Goal: Transaction & Acquisition: Purchase product/service

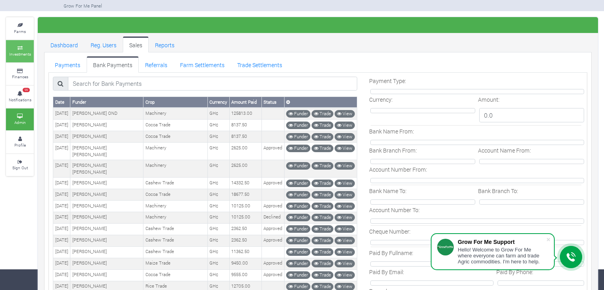
scroll to position [21, 0]
click at [24, 56] on link "Investments" at bounding box center [20, 51] width 28 height 22
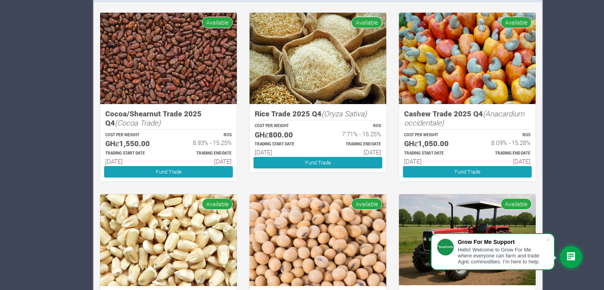
scroll to position [657, 0]
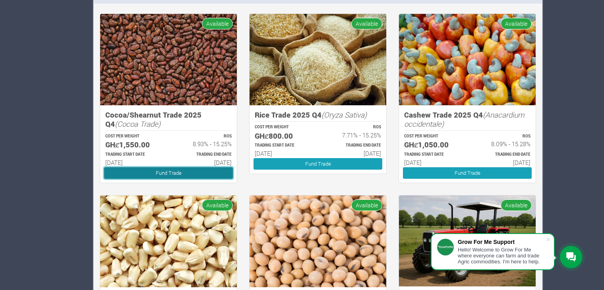
click at [173, 167] on link "Fund Trade" at bounding box center [168, 173] width 129 height 12
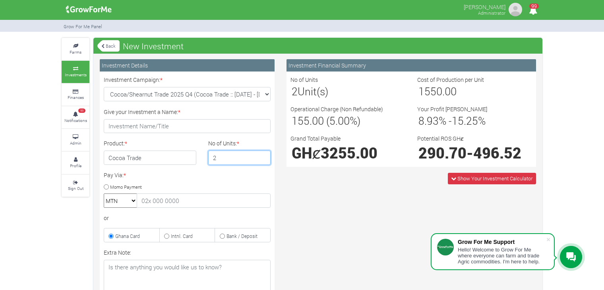
click at [264, 155] on input "2" at bounding box center [239, 158] width 63 height 14
click at [264, 155] on input "3" at bounding box center [239, 158] width 63 height 14
type input "4"
click at [264, 155] on input "4" at bounding box center [239, 158] width 63 height 14
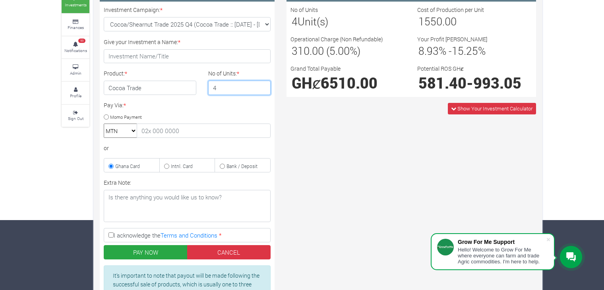
scroll to position [72, 0]
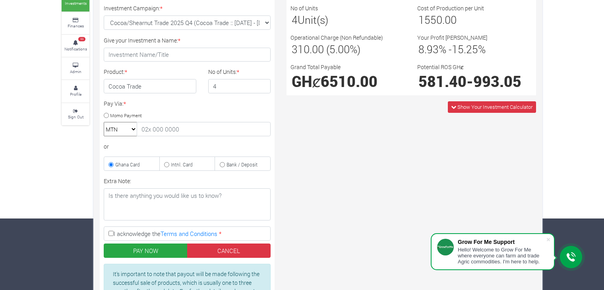
click at [112, 233] on input "I acknowledge the Terms and Conditions *" at bounding box center [111, 233] width 5 height 5
checkbox input "true"
click at [148, 250] on button "PAY NOW" at bounding box center [146, 251] width 84 height 14
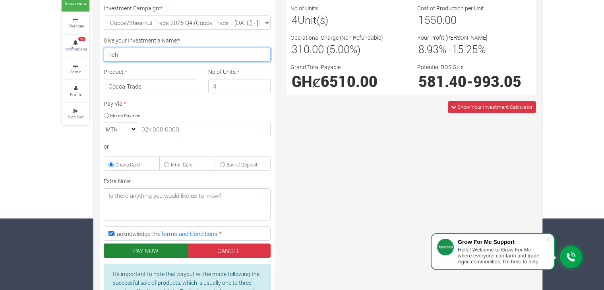
type input "rich"
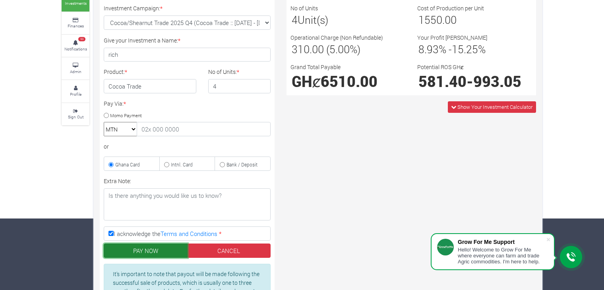
click at [143, 250] on button "PAY NOW" at bounding box center [146, 251] width 84 height 14
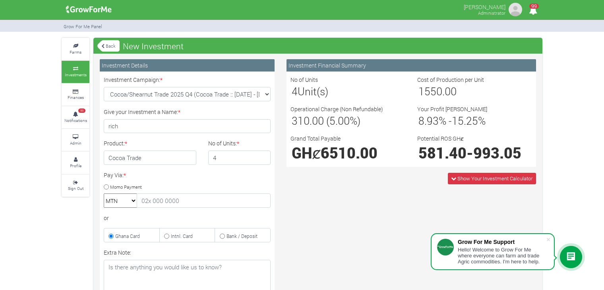
click at [105, 45] on link "Back" at bounding box center [108, 45] width 22 height 13
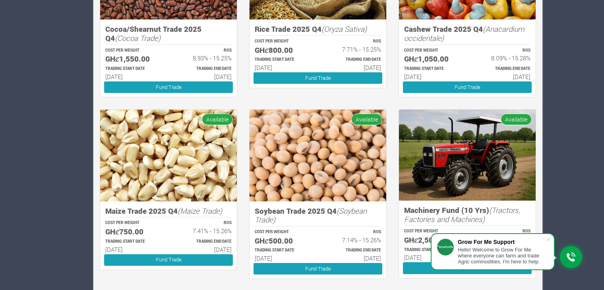
scroll to position [742, 0]
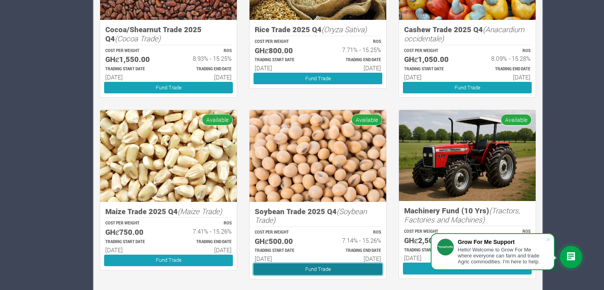
click at [305, 269] on link "Fund Trade" at bounding box center [318, 270] width 129 height 12
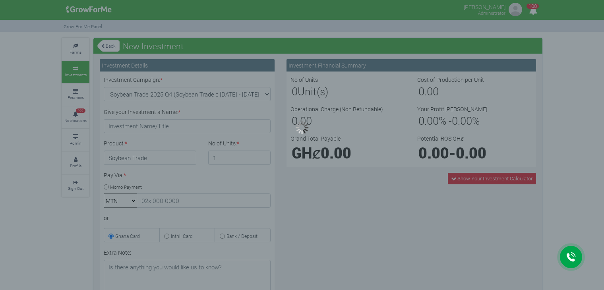
type input "1"
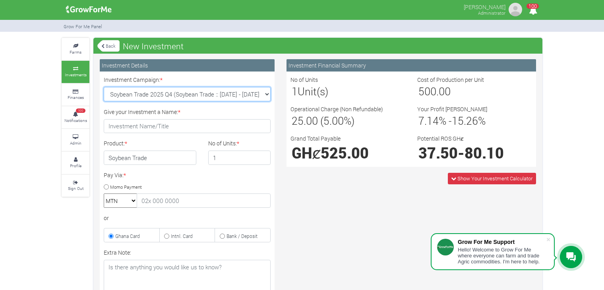
click at [266, 96] on select "Soybean Trade 2025 Q4 (Soybean Trade :: [DATE] - [DATE]) Maize Trade 2025 Q4 (M…" at bounding box center [187, 94] width 167 height 14
select select "43"
click at [104, 87] on select "Soybean Trade 2025 Q4 (Soybean Trade :: [DATE] - [DATE]) Maize Trade 2025 Q4 (M…" at bounding box center [187, 94] width 167 height 14
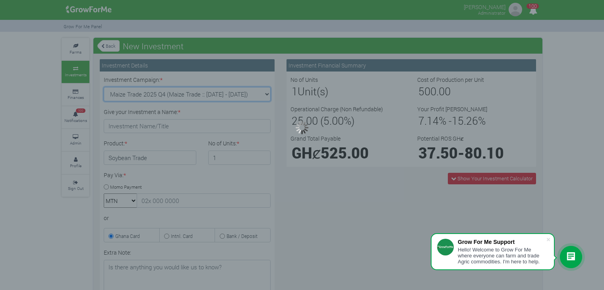
type input "1"
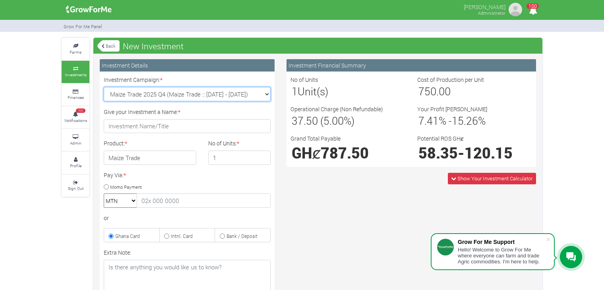
click at [264, 96] on select "Soybean Trade 2025 Q4 (Soybean Trade :: [DATE] - [DATE]) Maize Trade 2025 Q4 (M…" at bounding box center [187, 94] width 167 height 14
select select "45"
click at [104, 87] on select "Soybean Trade 2025 Q4 (Soybean Trade :: [DATE] - [DATE]) Maize Trade 2025 Q4 (M…" at bounding box center [187, 94] width 167 height 14
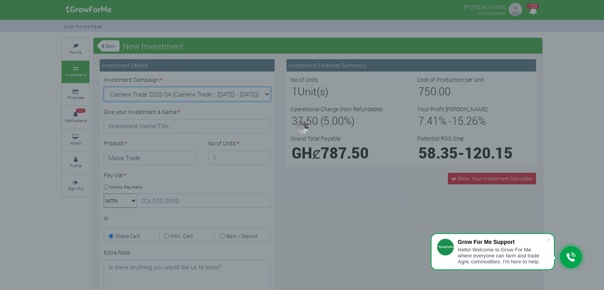
type input "1"
